Goal: Complete application form

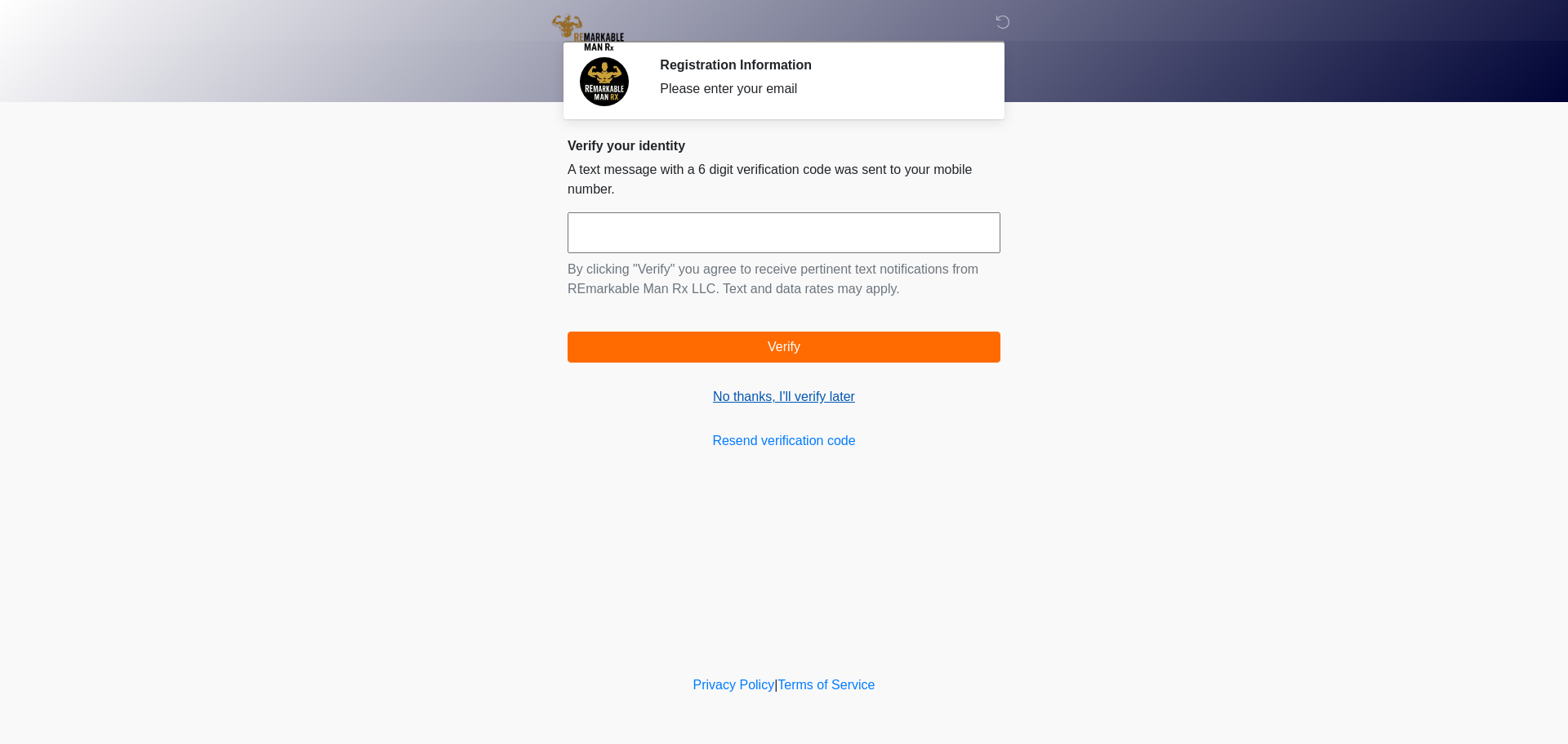
click at [806, 397] on link "No thanks, I'll verify later" at bounding box center [784, 397] width 432 height 19
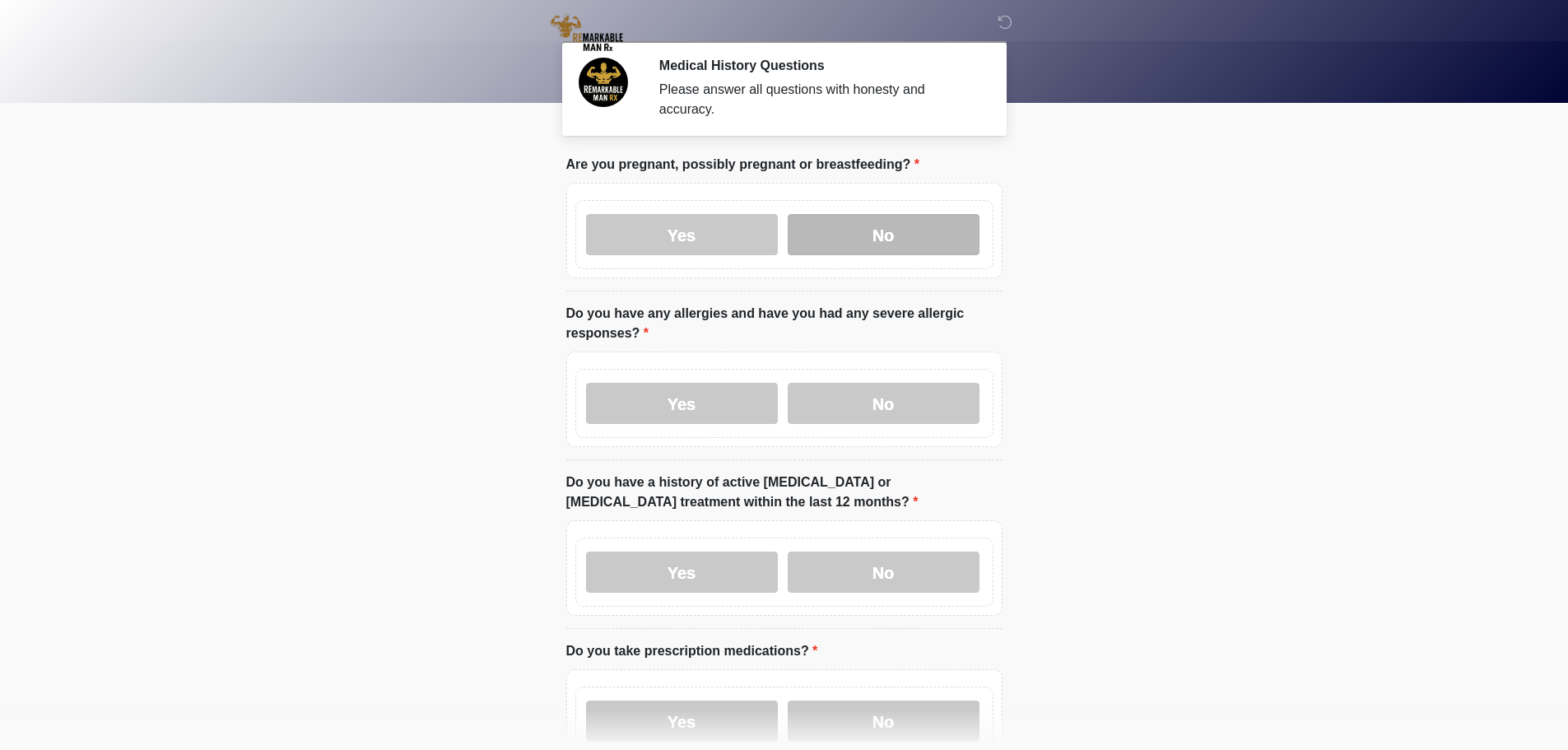
click at [926, 214] on label "No" at bounding box center [883, 235] width 191 height 41
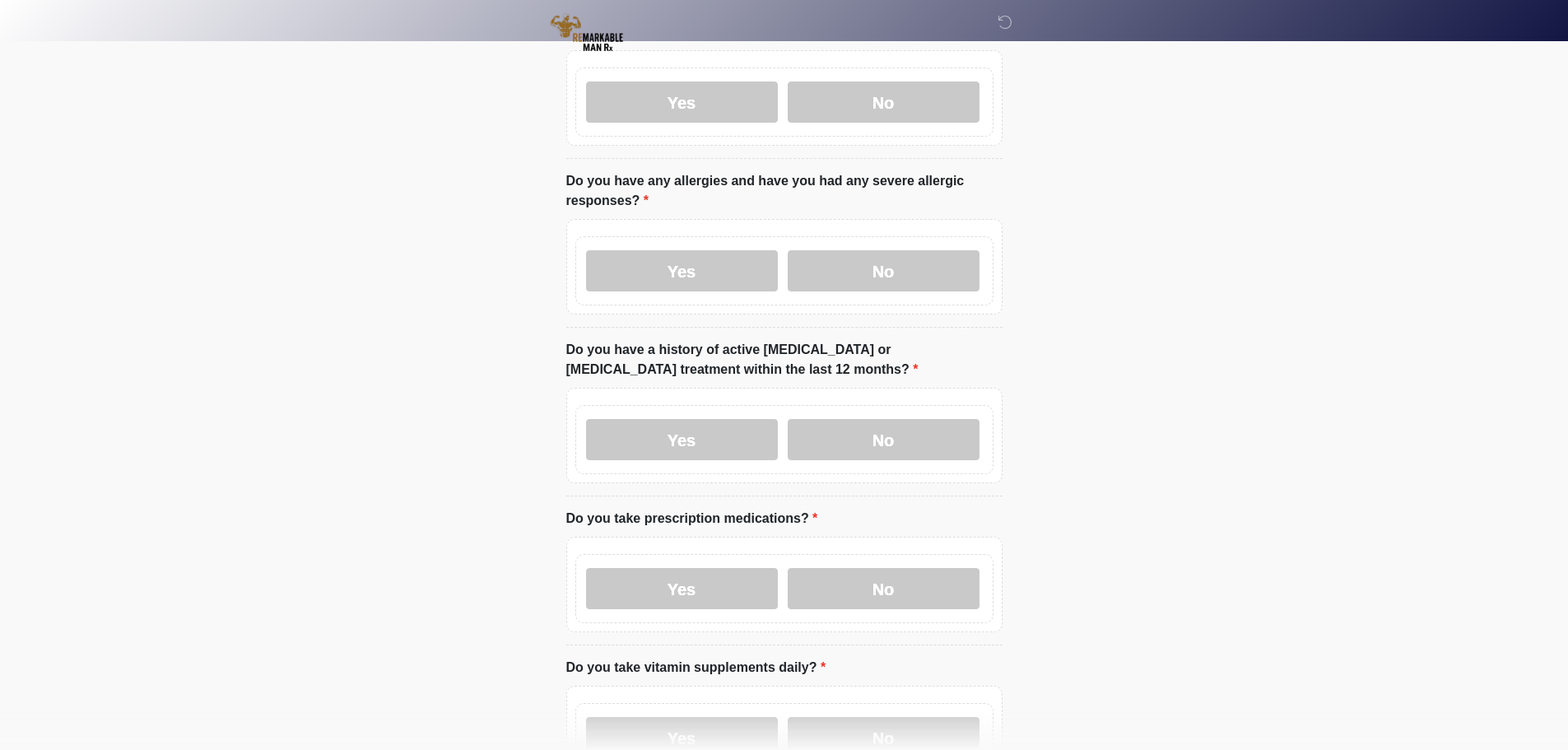
scroll to position [165, 0]
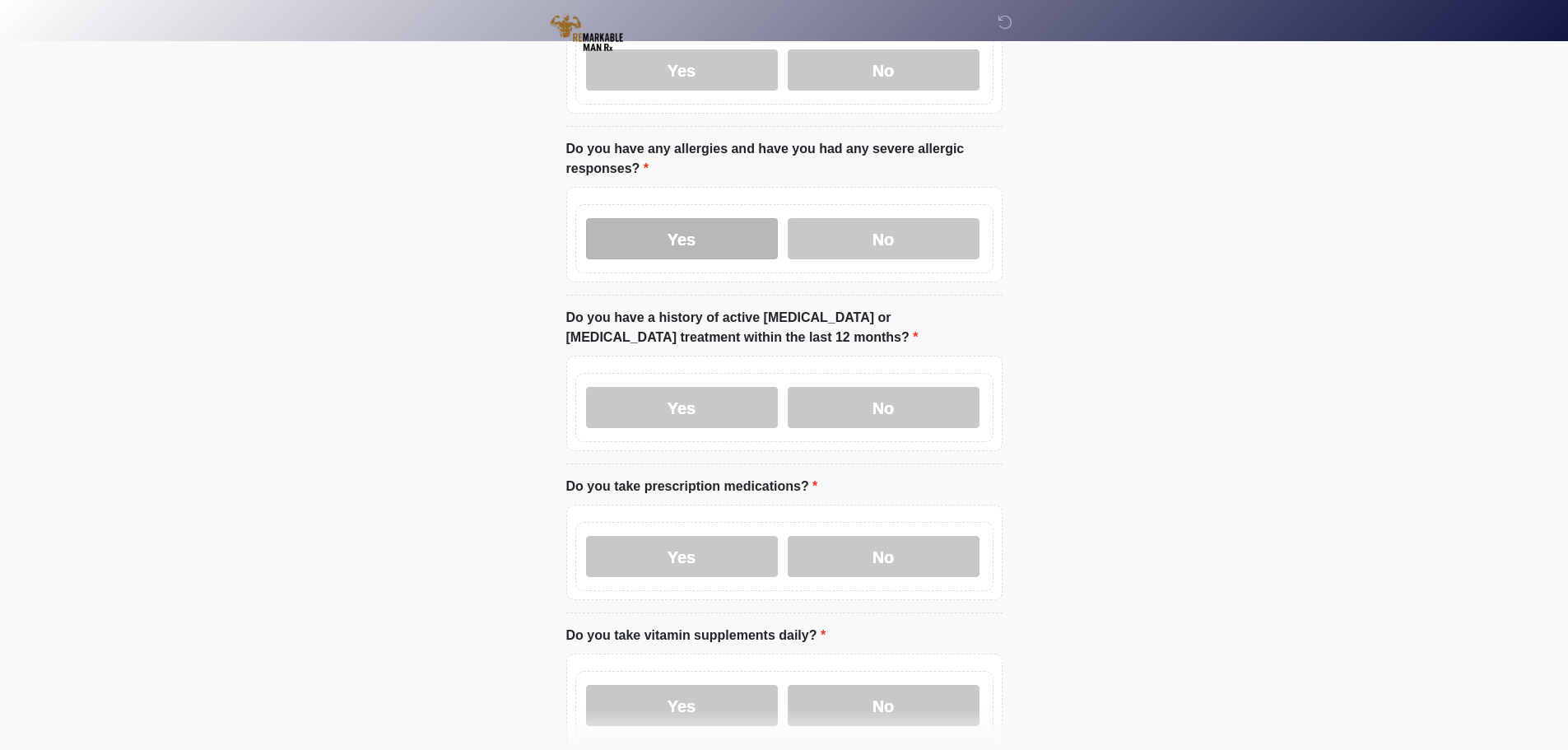
click at [629, 219] on label "Yes" at bounding box center [681, 238] width 191 height 41
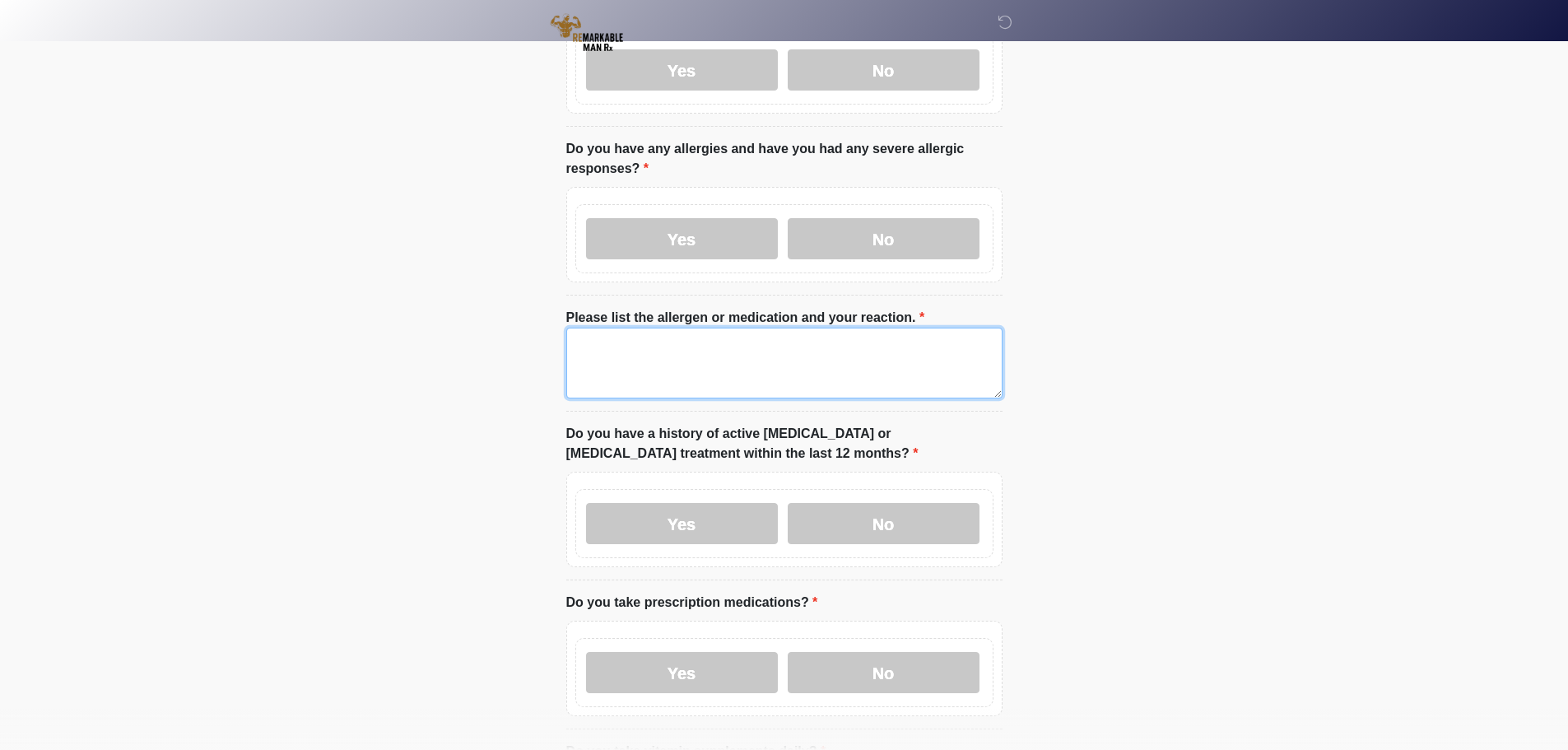
click at [626, 346] on textarea "Please list the allergen or medication and your reaction." at bounding box center [784, 363] width 436 height 71
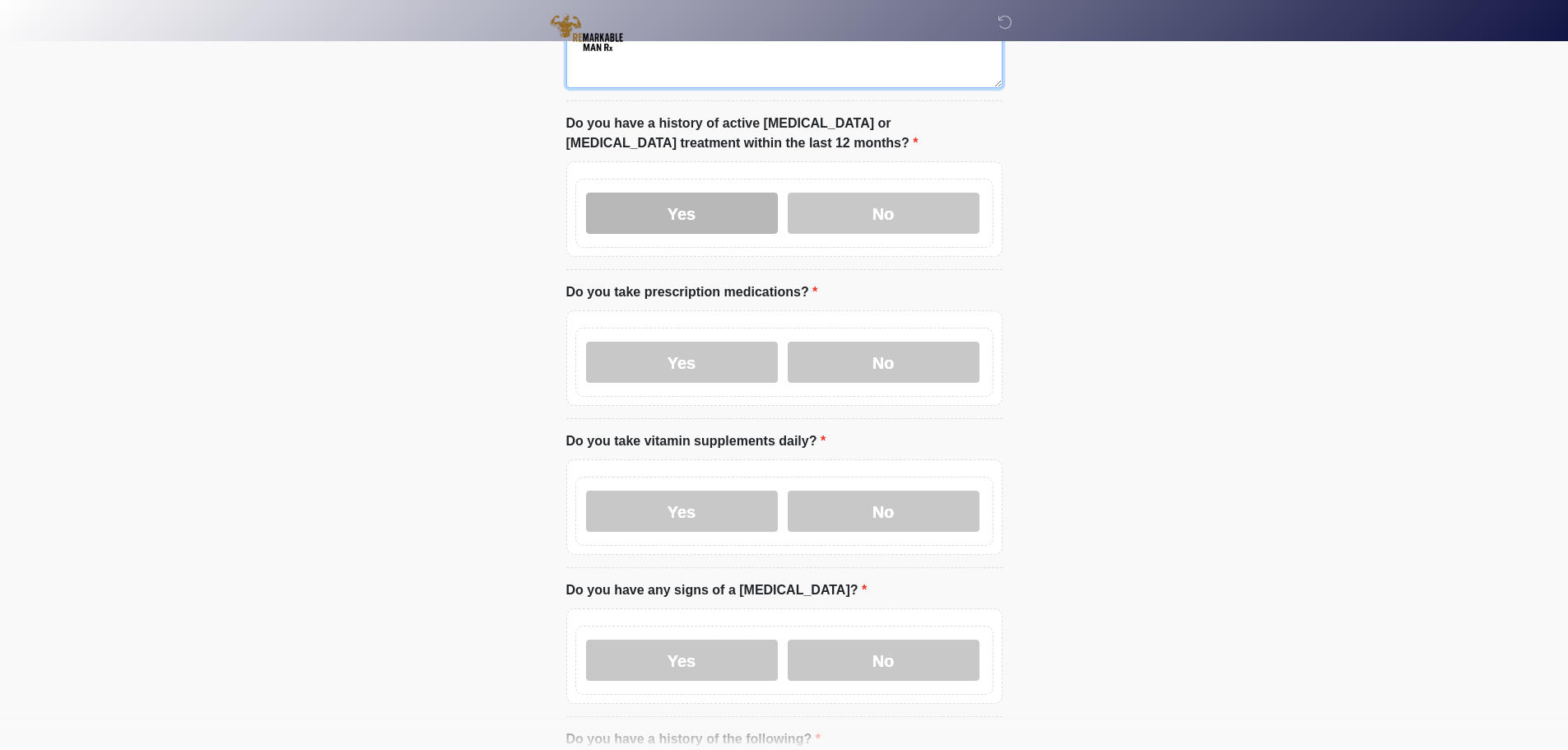
scroll to position [494, 0]
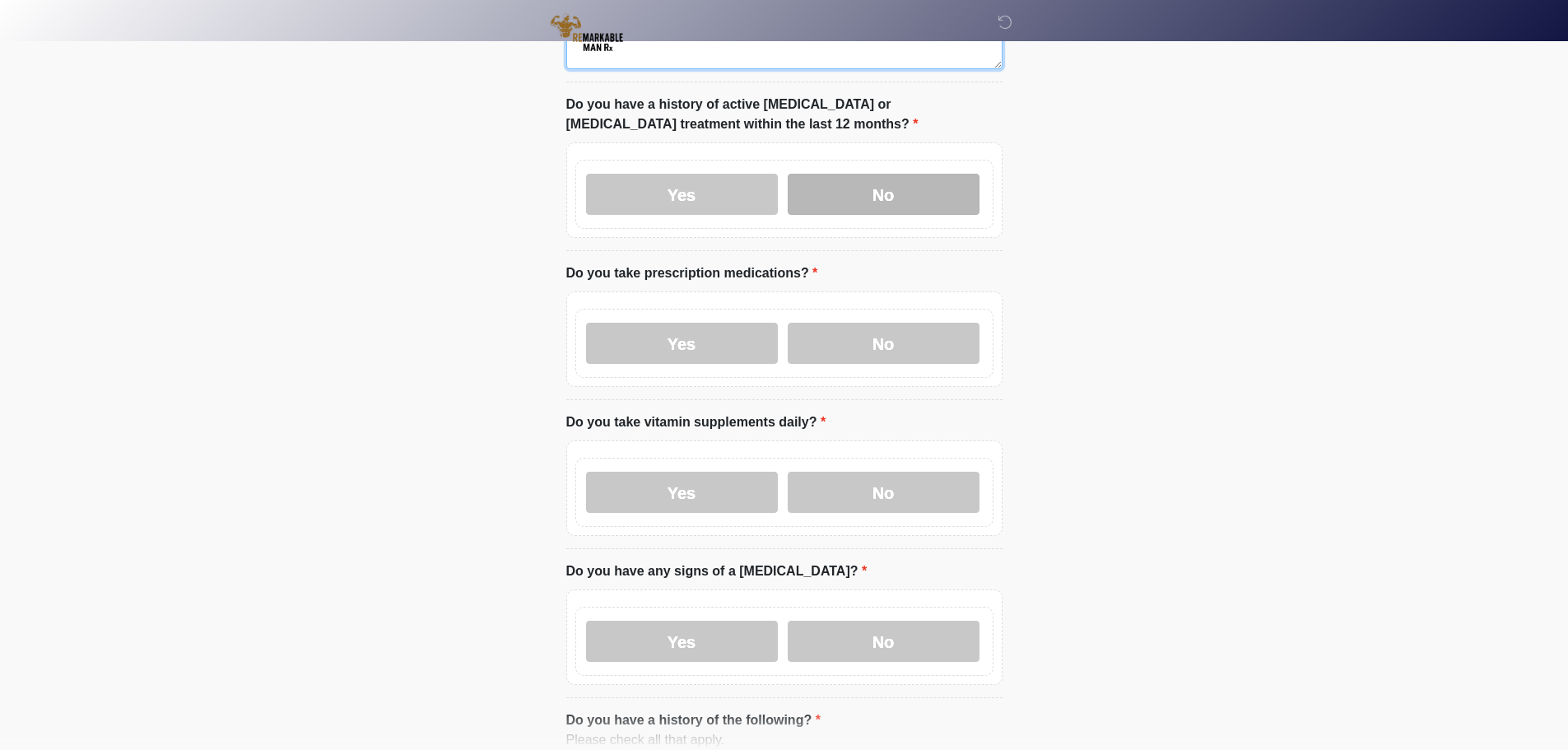
type textarea "****"
click at [889, 191] on label "No" at bounding box center [883, 194] width 191 height 41
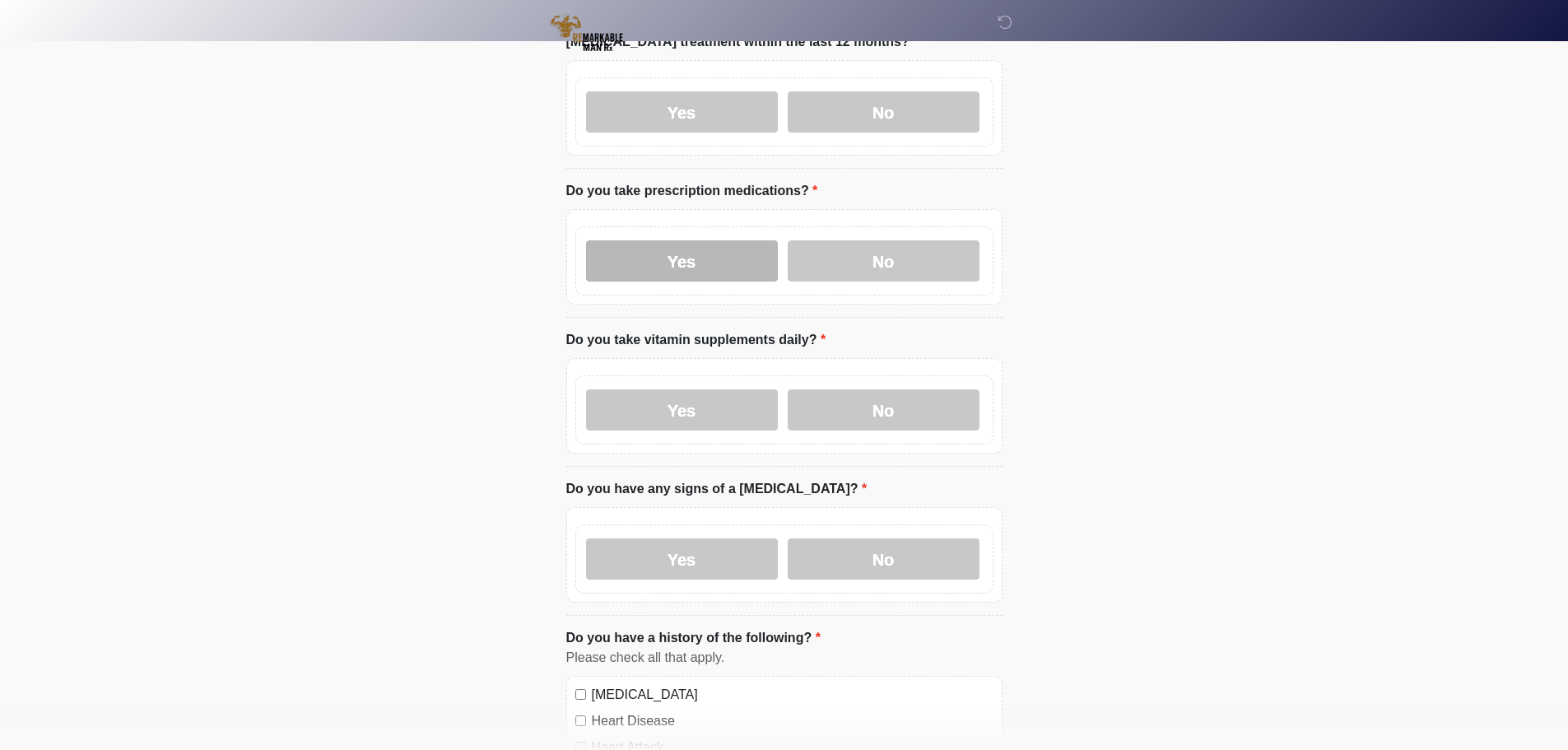
click at [662, 240] on label "Yes" at bounding box center [681, 260] width 191 height 41
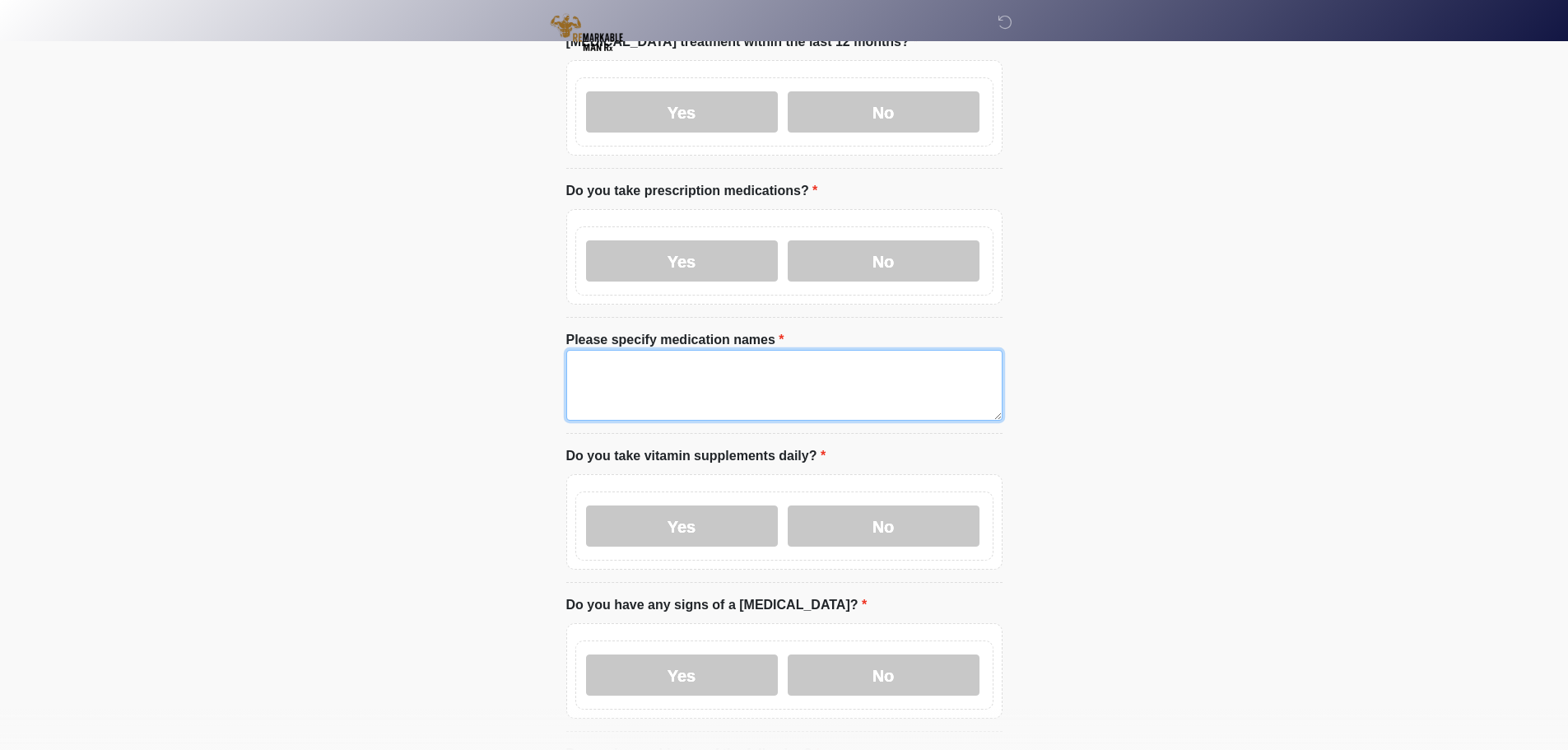
click at [656, 349] on textarea "Please specify medication names" at bounding box center [784, 385] width 436 height 71
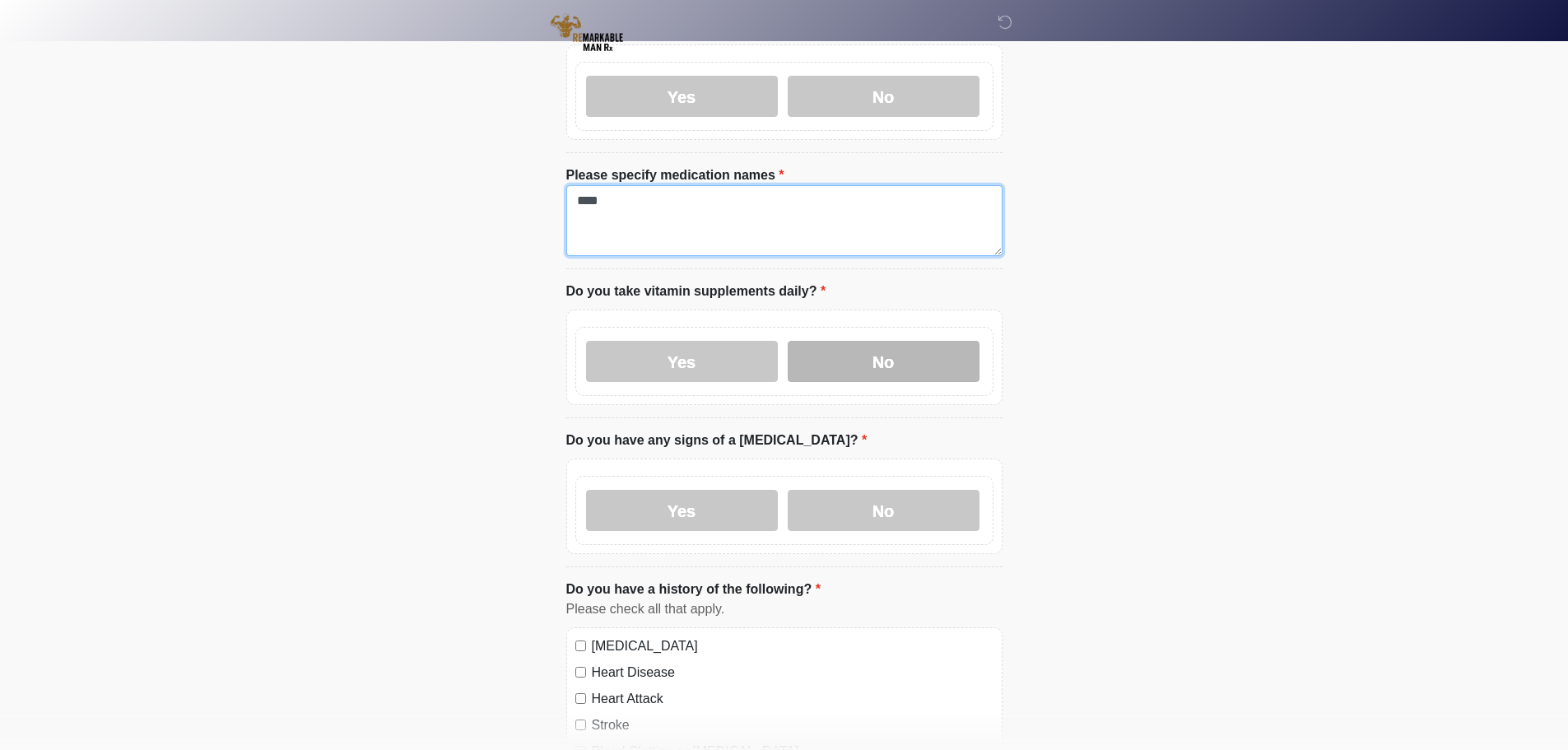
type textarea "****"
click at [852, 341] on label "No" at bounding box center [883, 361] width 191 height 41
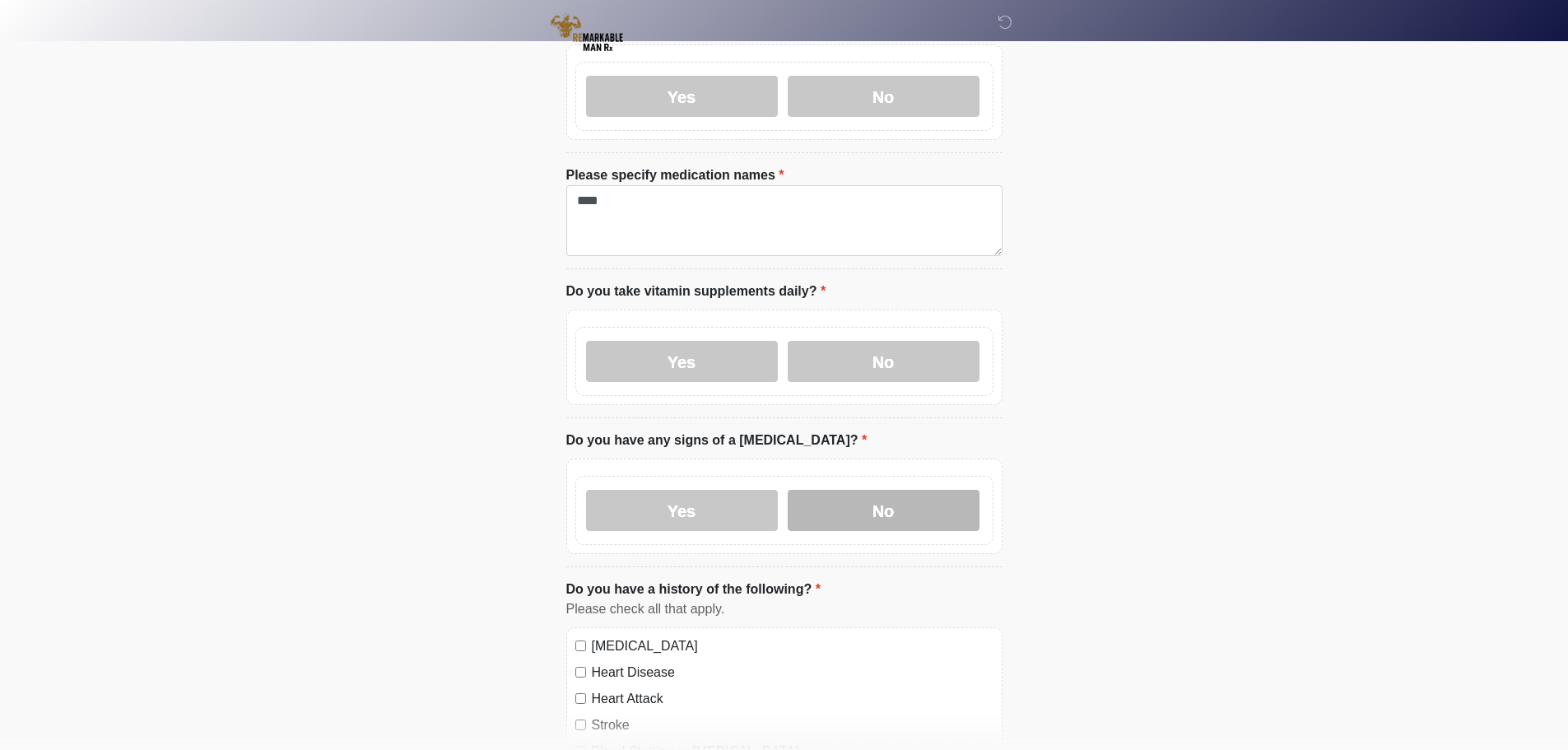
click at [893, 496] on label "No" at bounding box center [883, 510] width 191 height 41
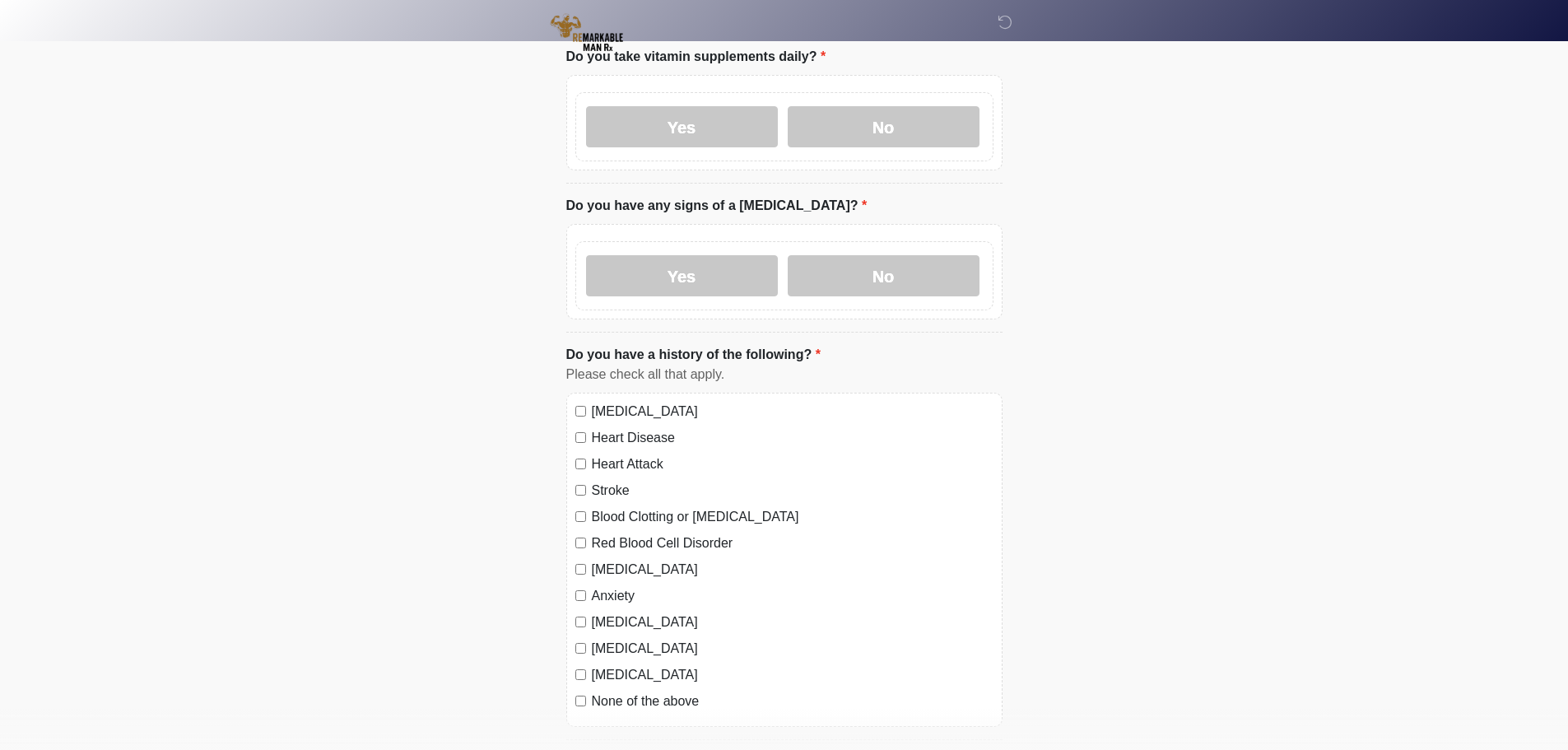
scroll to position [1070, 0]
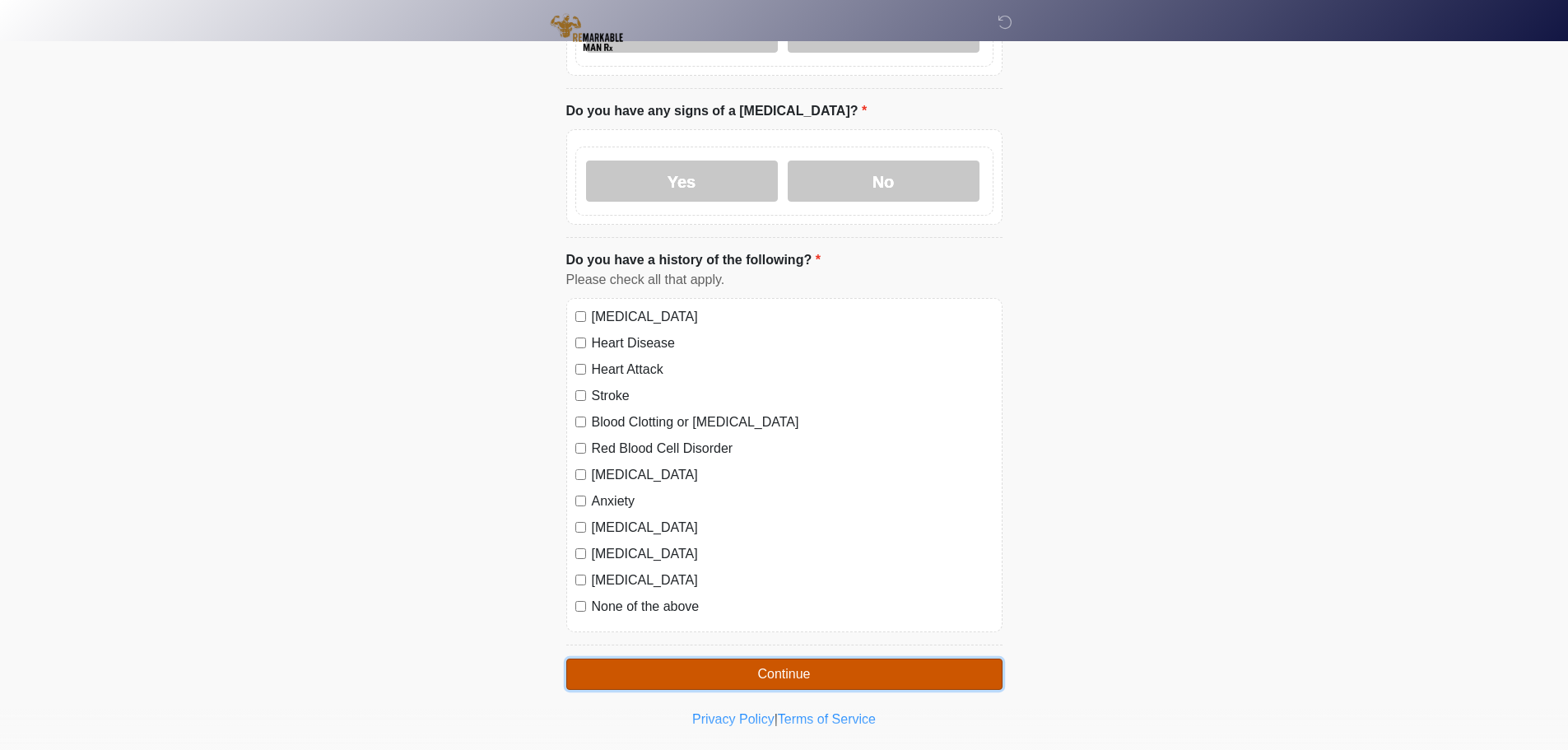
click at [744, 658] on button "Continue" at bounding box center [784, 673] width 436 height 31
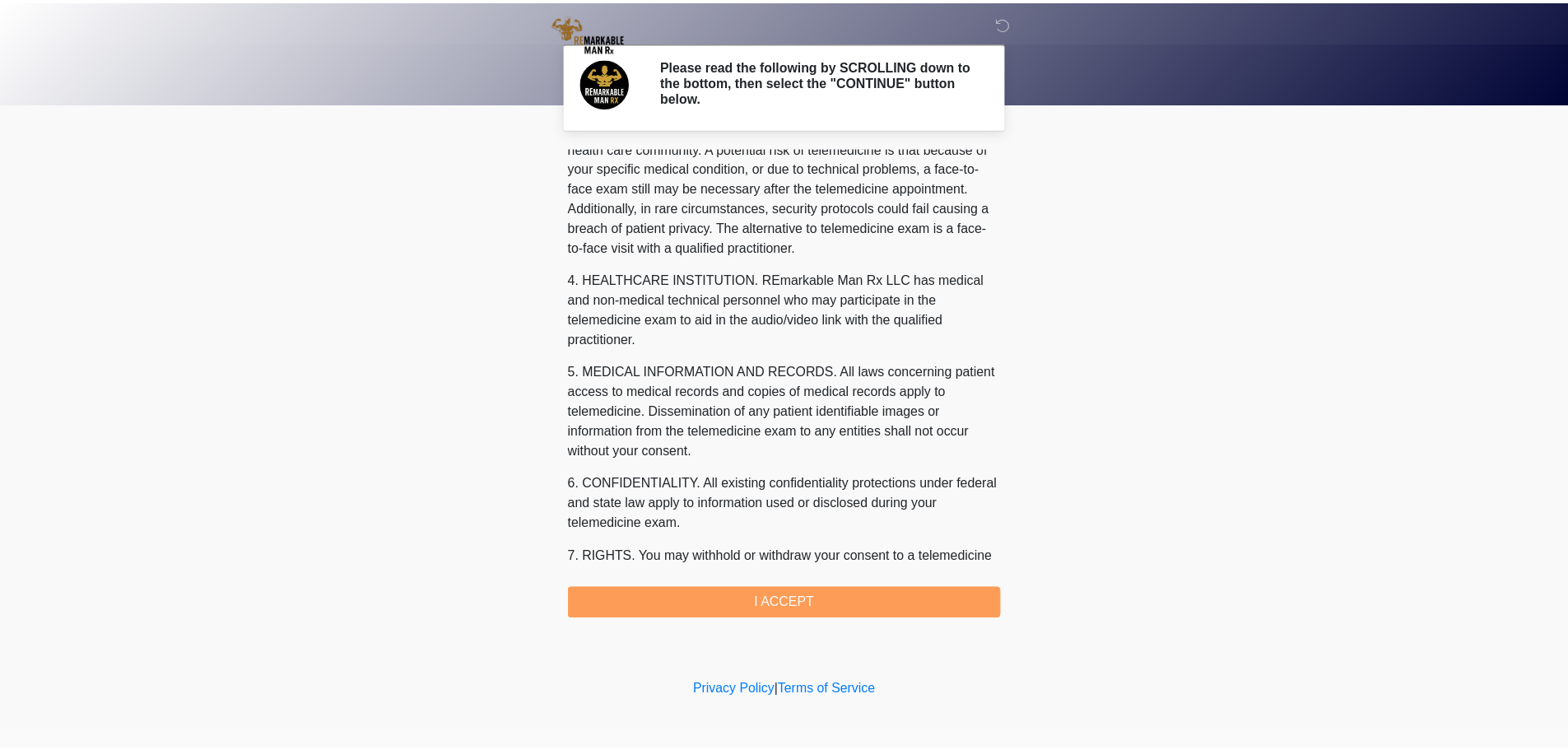
scroll to position [554, 0]
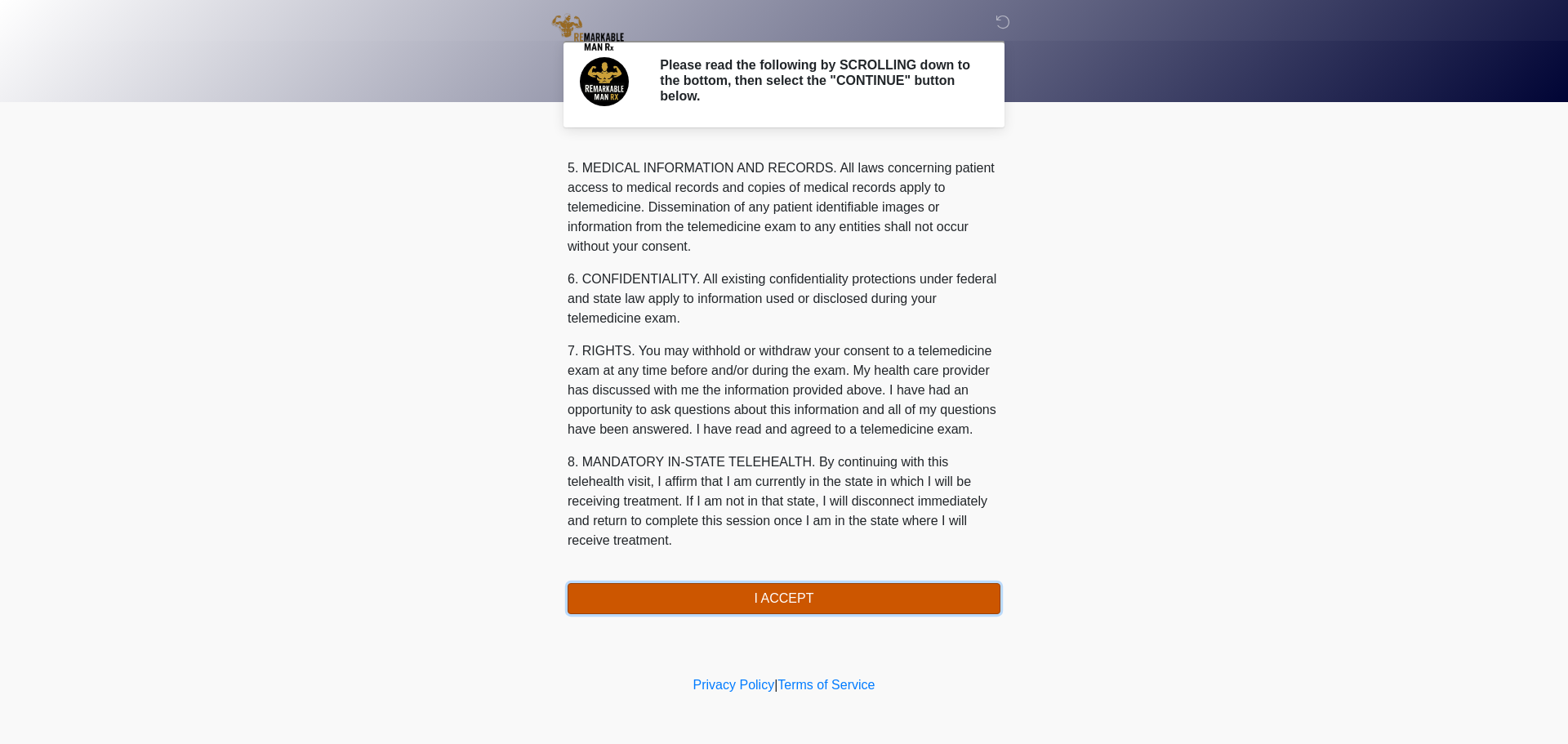
click at [784, 600] on button "I ACCEPT" at bounding box center [784, 598] width 432 height 31
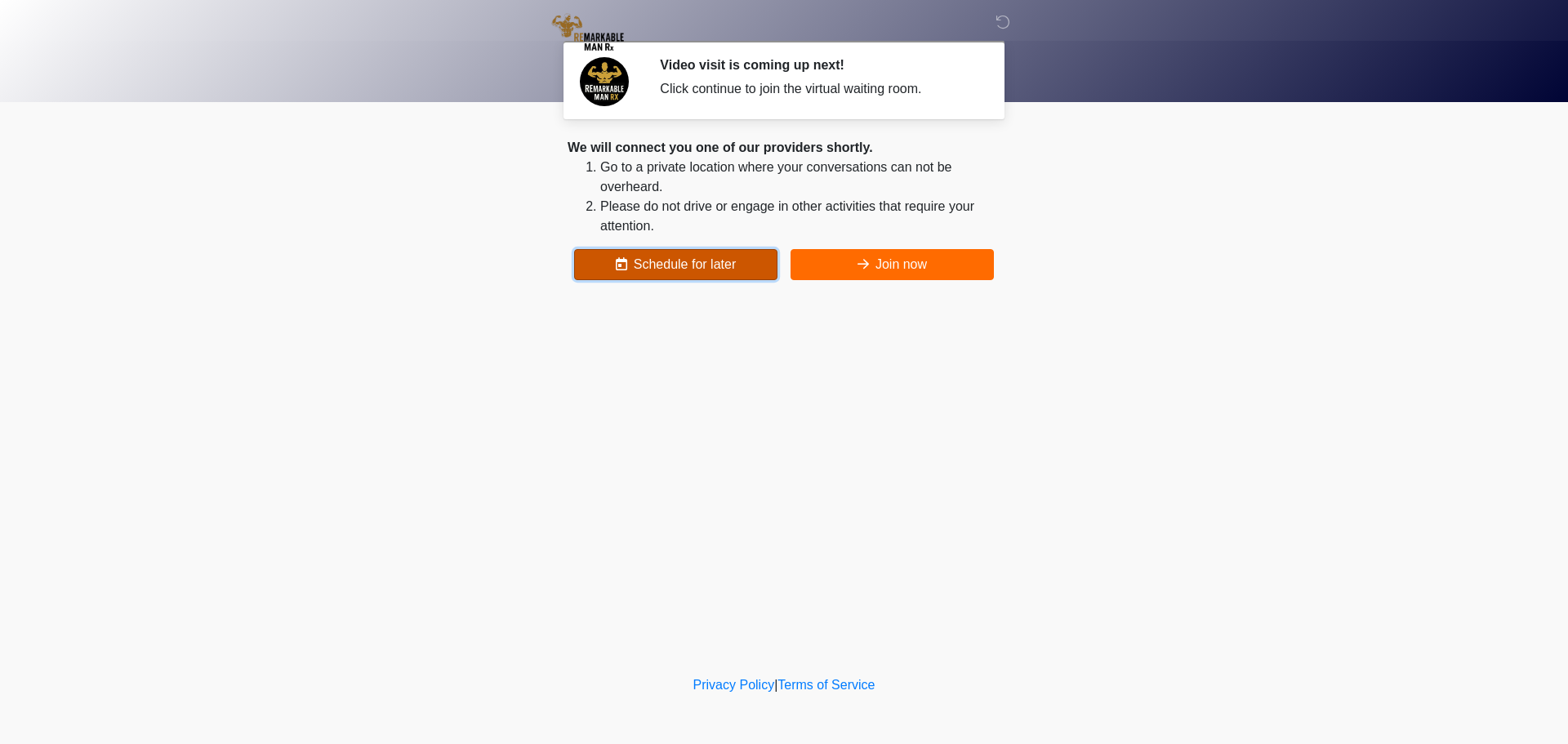
click at [700, 252] on button "Schedule for later" at bounding box center [676, 264] width 203 height 31
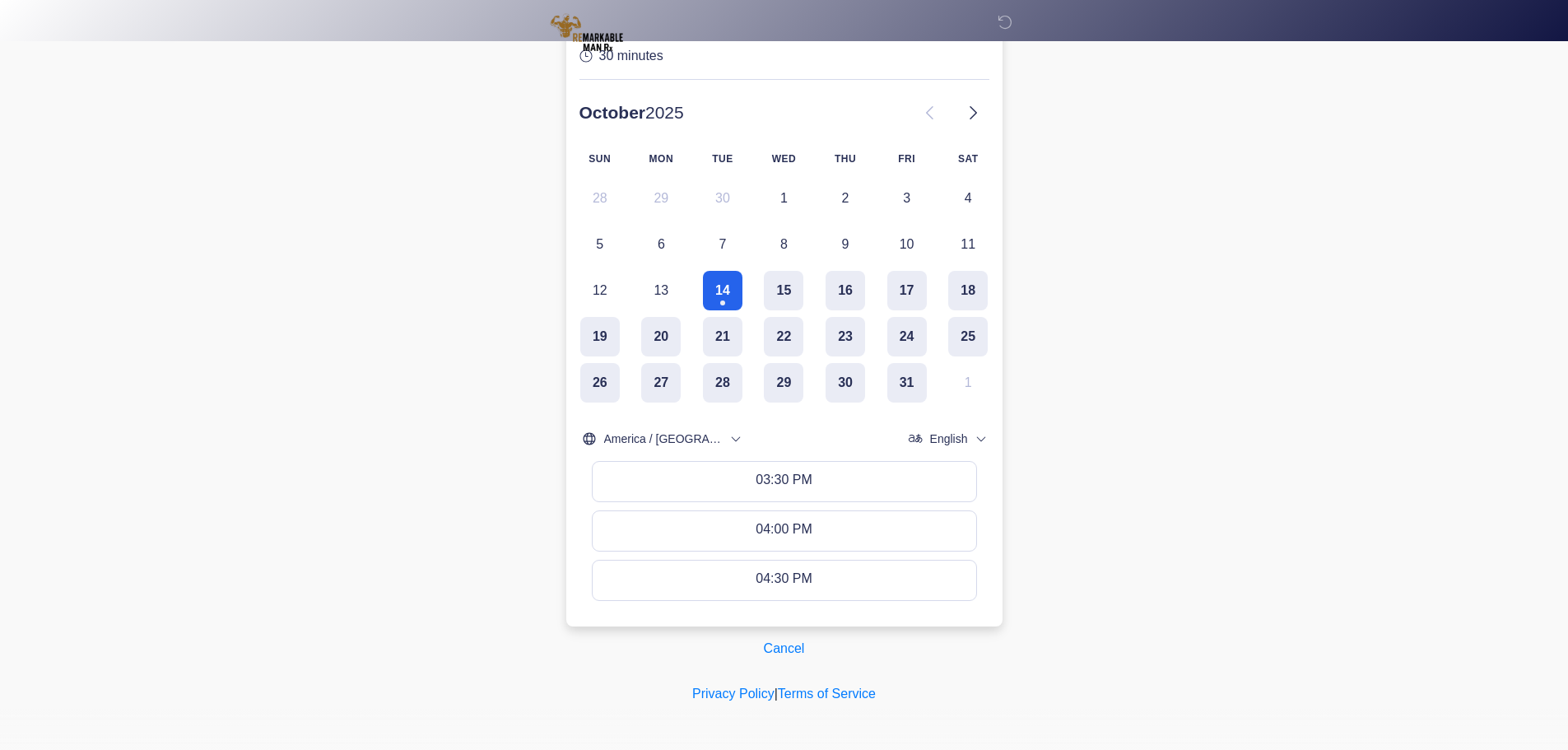
scroll to position [248, 0]
click at [791, 289] on button "15" at bounding box center [784, 289] width 40 height 40
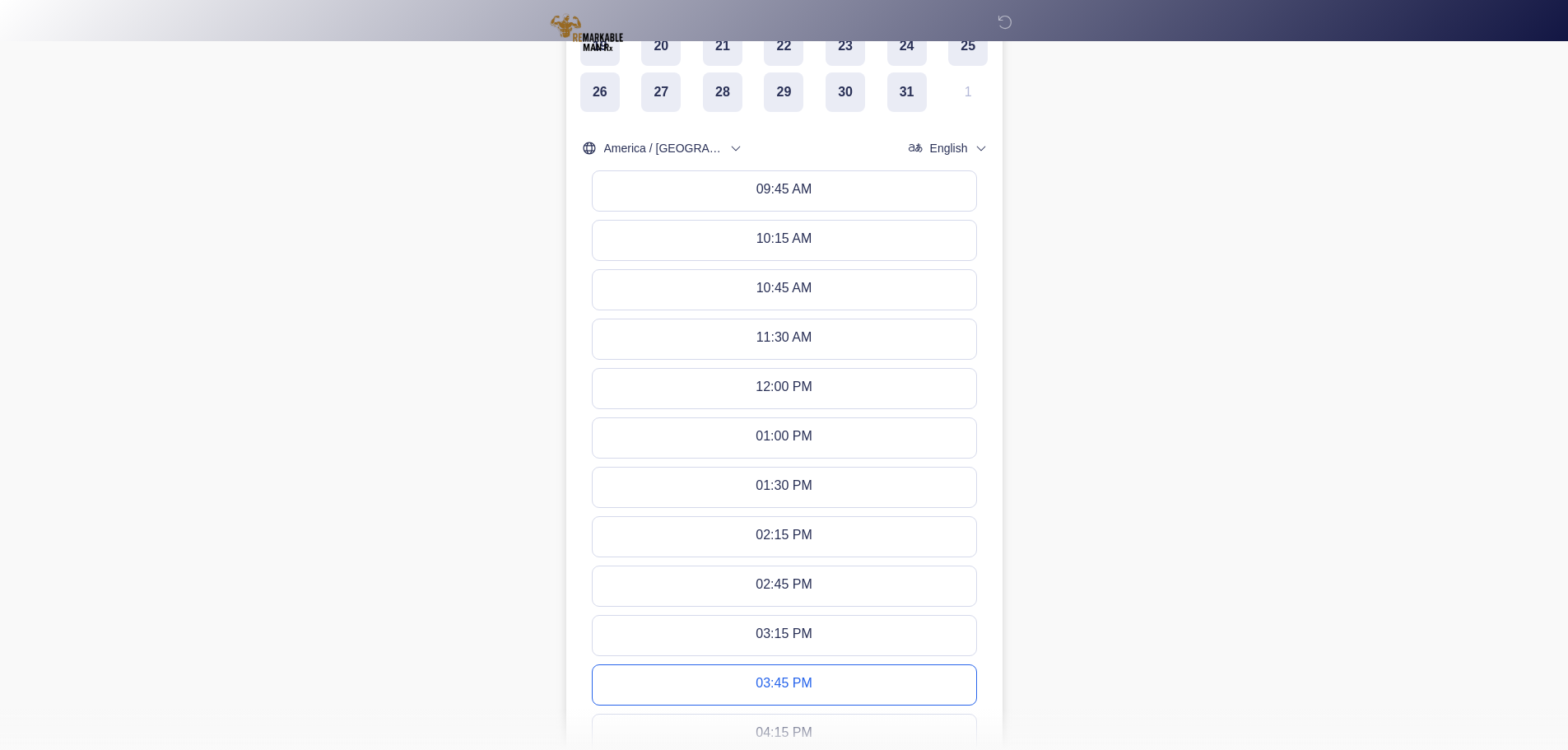
scroll to position [693, 0]
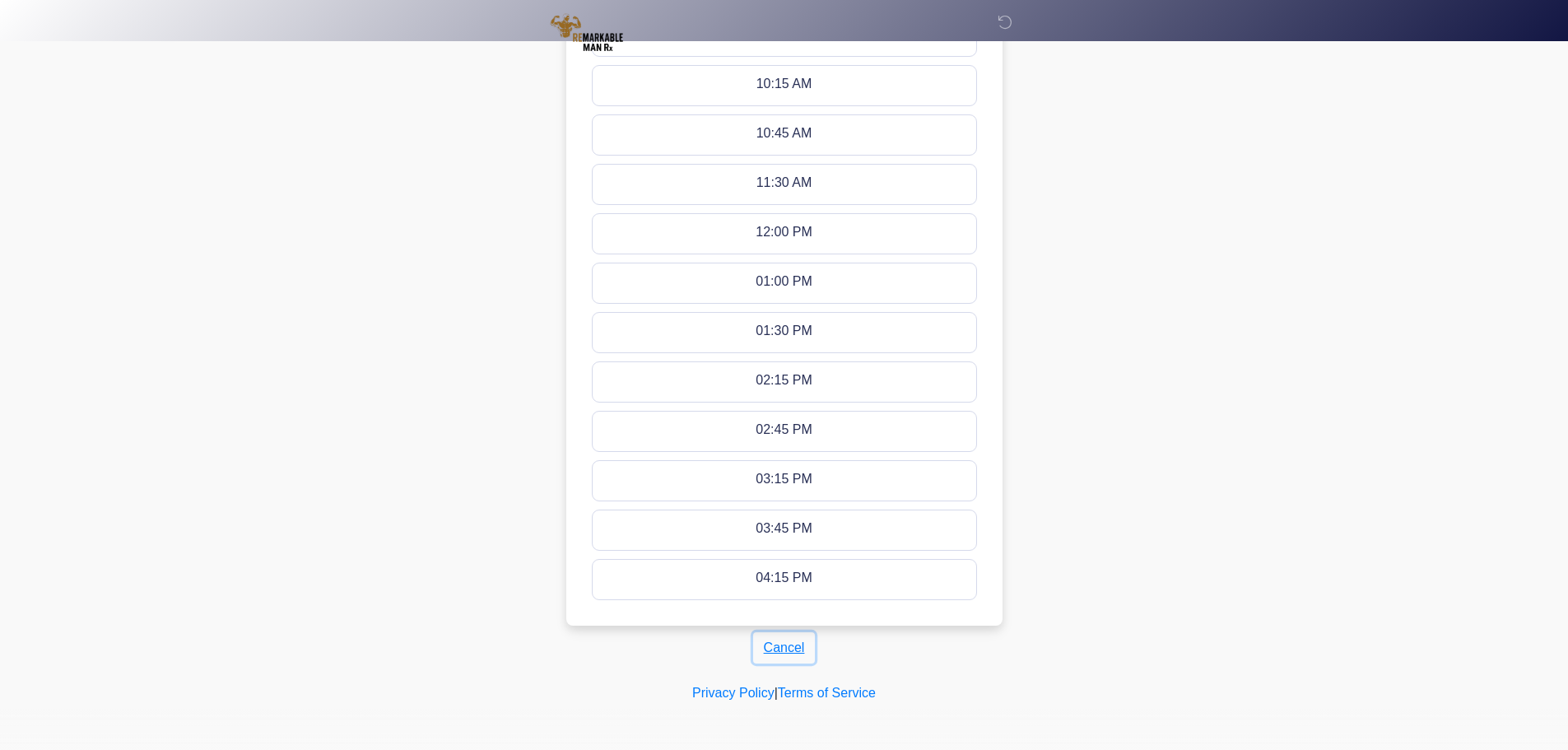
click at [787, 638] on button "Cancel" at bounding box center [784, 647] width 63 height 31
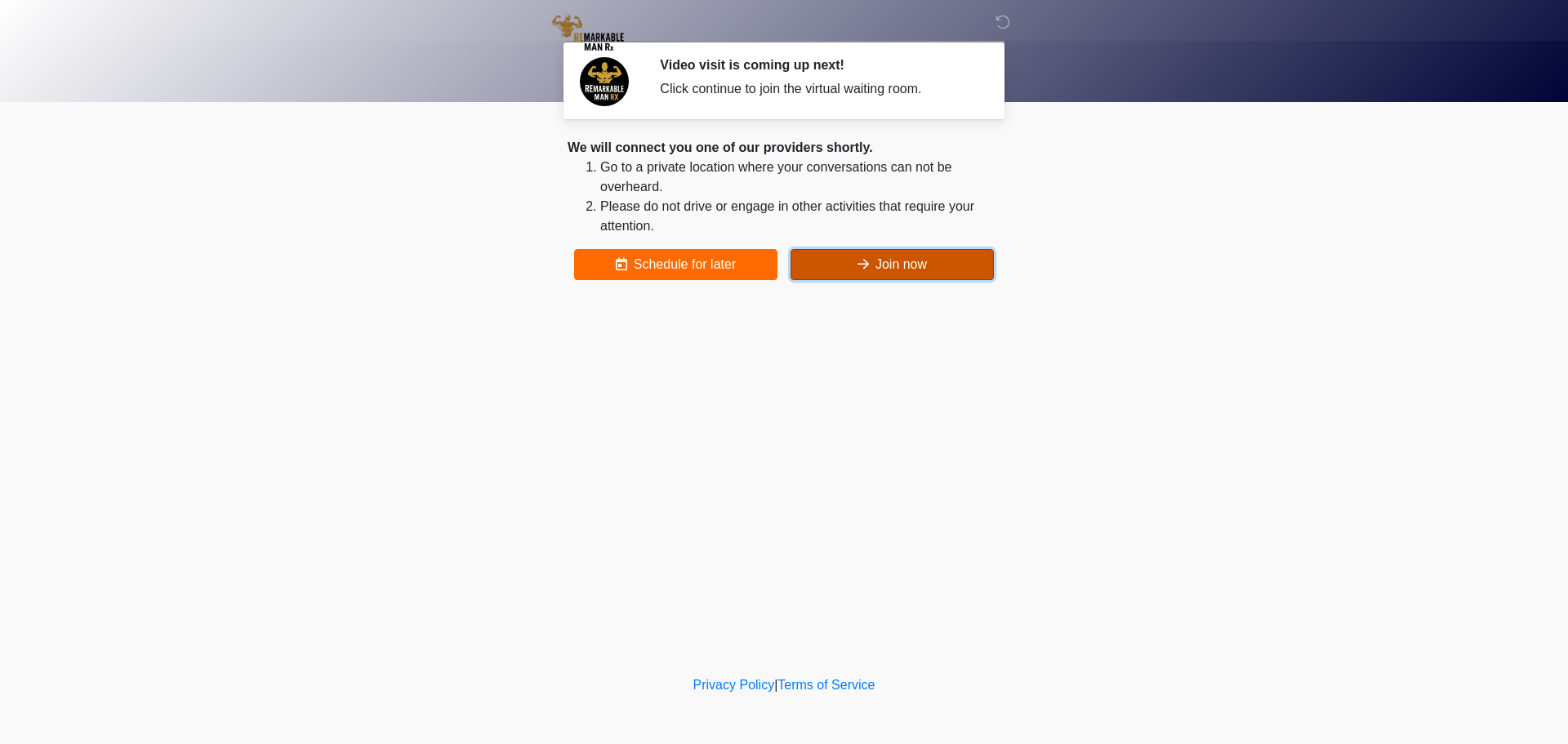
click at [897, 263] on button "Join now" at bounding box center [892, 264] width 203 height 31
